Goal: Check status: Check status

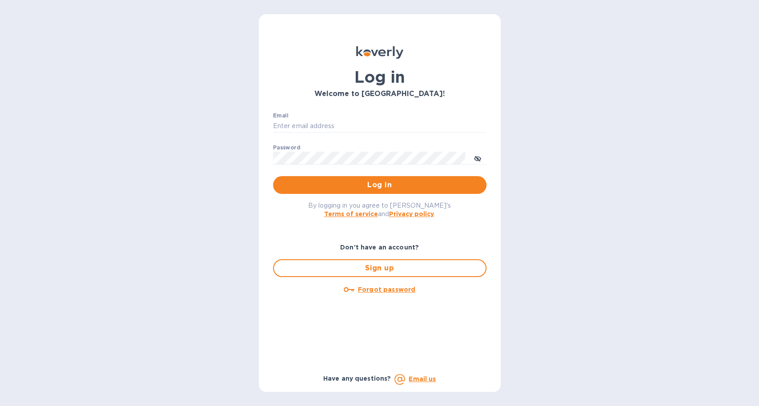
click at [271, 127] on div "Email ​ Password ​ Log in" at bounding box center [380, 153] width 228 height 96
click at [275, 123] on input "Email" at bounding box center [380, 126] width 214 height 13
type input "[EMAIL_ADDRESS][DOMAIN_NAME]"
click at [273, 176] on button "Log in" at bounding box center [380, 185] width 214 height 18
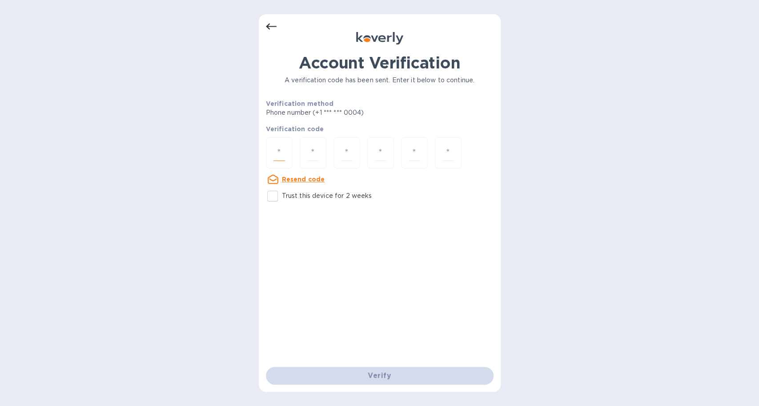
click at [274, 149] on input "number" at bounding box center [280, 153] width 12 height 16
type input "8"
type input "4"
type input "3"
type input "4"
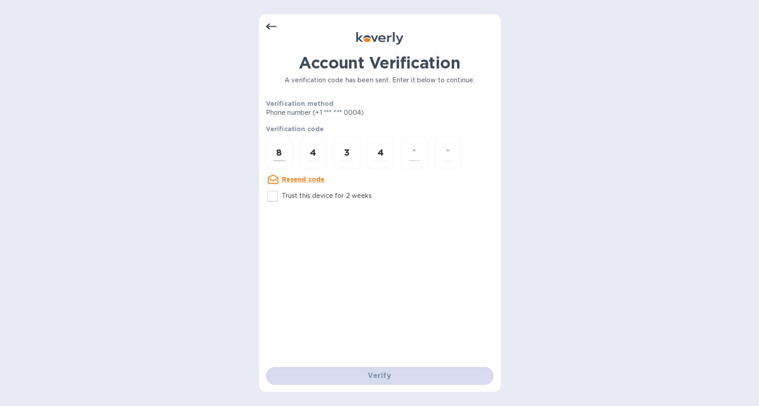
type input "7"
type input "5"
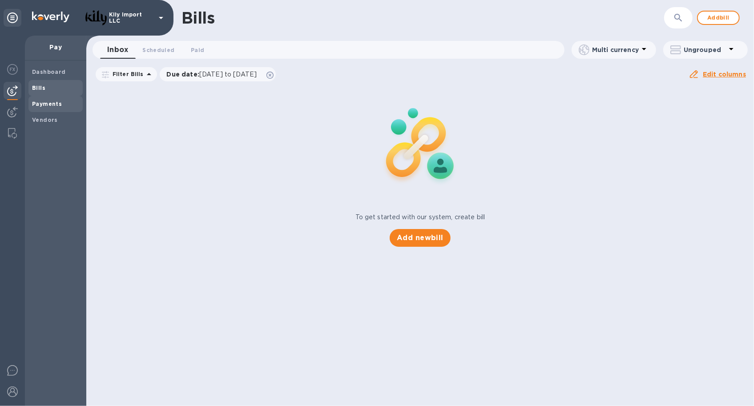
click at [54, 102] on b "Payments" at bounding box center [47, 104] width 30 height 7
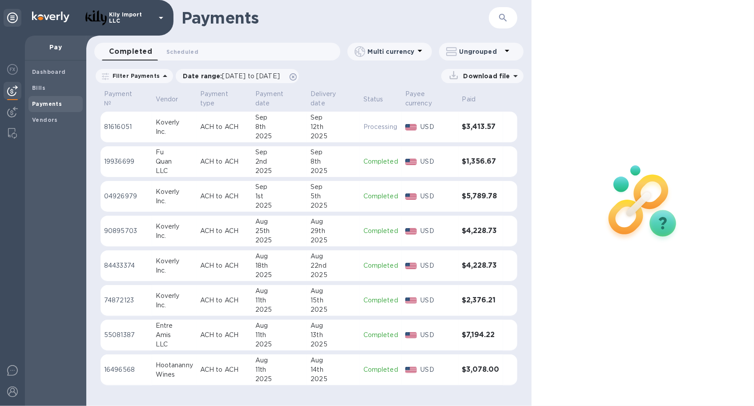
click at [334, 122] on div "12th" at bounding box center [333, 126] width 45 height 9
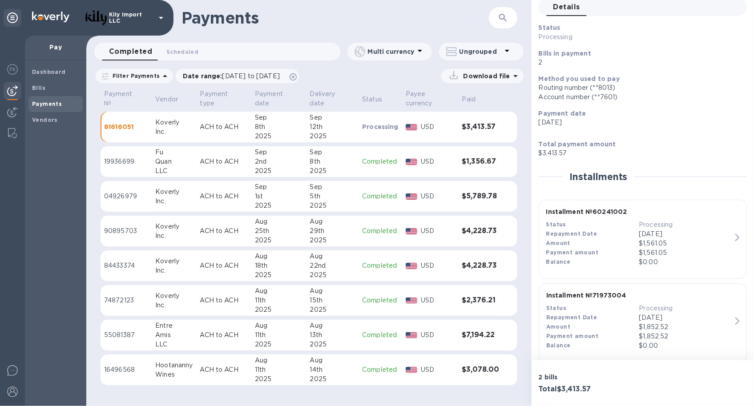
scroll to position [54, 0]
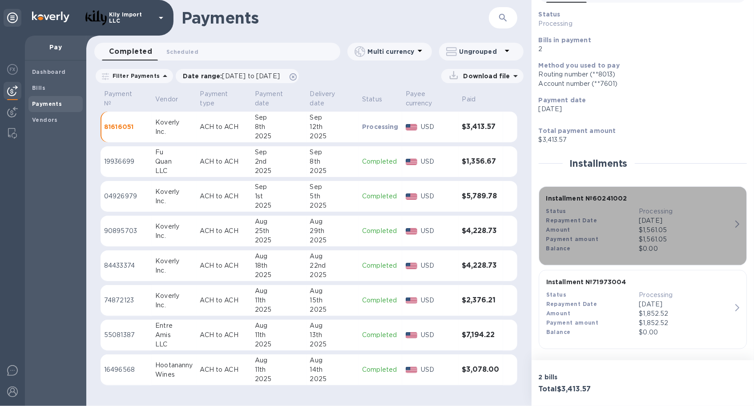
click at [735, 226] on icon "button" at bounding box center [737, 224] width 4 height 7
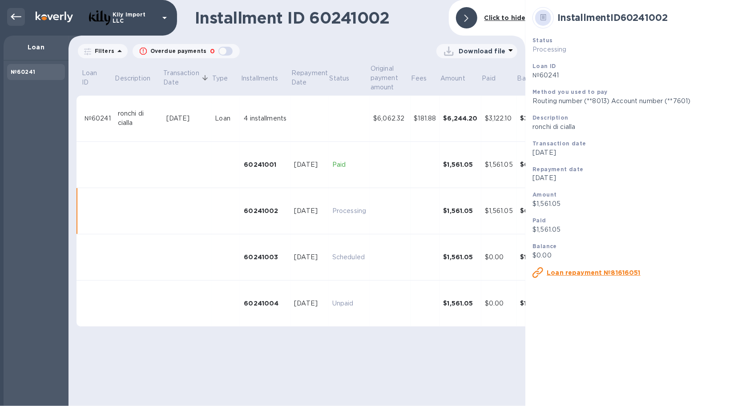
click at [17, 17] on icon at bounding box center [16, 17] width 11 height 11
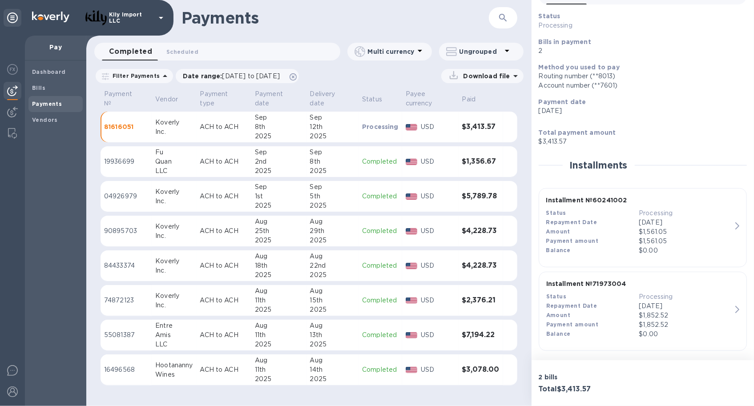
scroll to position [54, 0]
click at [735, 306] on icon "button" at bounding box center [737, 307] width 4 height 7
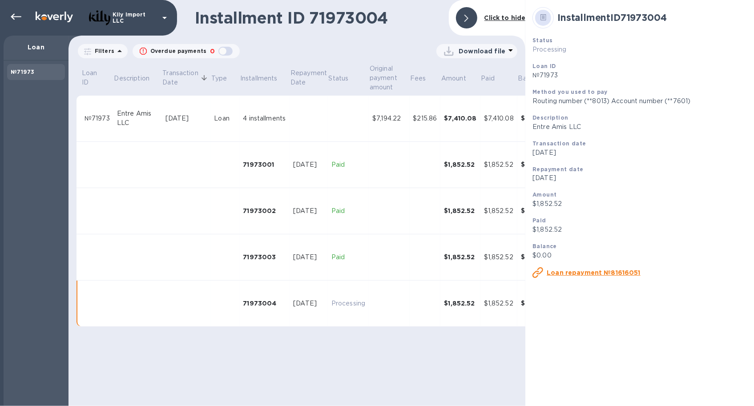
click at [356, 294] on td "Processing" at bounding box center [348, 304] width 41 height 46
drag, startPoint x: 295, startPoint y: 349, endPoint x: 404, endPoint y: 333, distance: 109.7
click at [296, 348] on div "Installment ID 71973004 Click to hide Filters Overdue payments 0 Download file …" at bounding box center [297, 203] width 457 height 406
click at [15, 16] on icon at bounding box center [16, 17] width 11 height 6
